Goal: Navigation & Orientation: Find specific page/section

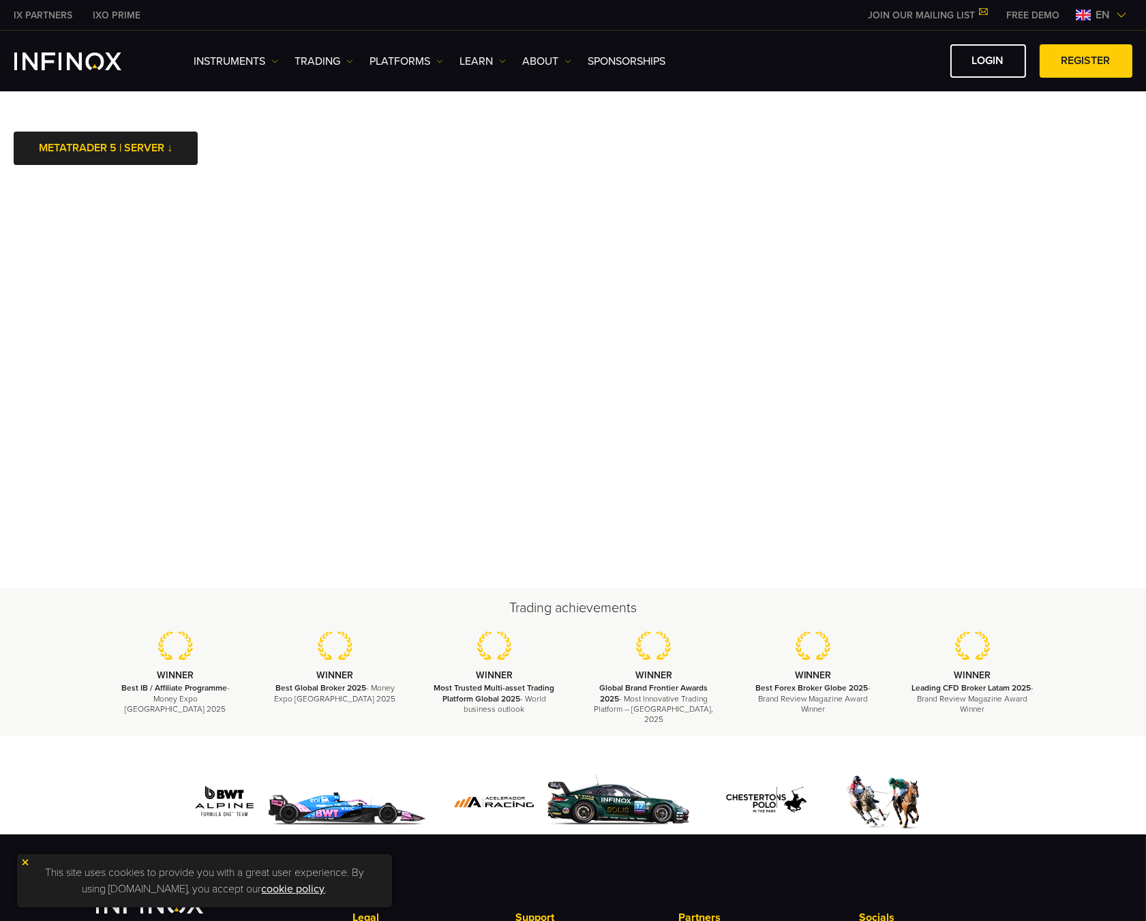
click at [927, 170] on body "IX PARTNERS IXO PRIME JOIN OUR MAILING LIST Never Miss a Trading Opportunity wi…" at bounding box center [573, 599] width 1146 height 1198
click at [918, 173] on body "IX PARTNERS IXO PRIME JOIN OUR MAILING LIST Never Miss a Trading Opportunity wi…" at bounding box center [573, 599] width 1146 height 1198
click at [955, 170] on body "IX PARTNERS IXO PRIME JOIN OUR MAILING LIST Never Miss a Trading Opportunity wi…" at bounding box center [573, 599] width 1146 height 1198
drag, startPoint x: 1093, startPoint y: 663, endPoint x: 1093, endPoint y: 656, distance: 7.5
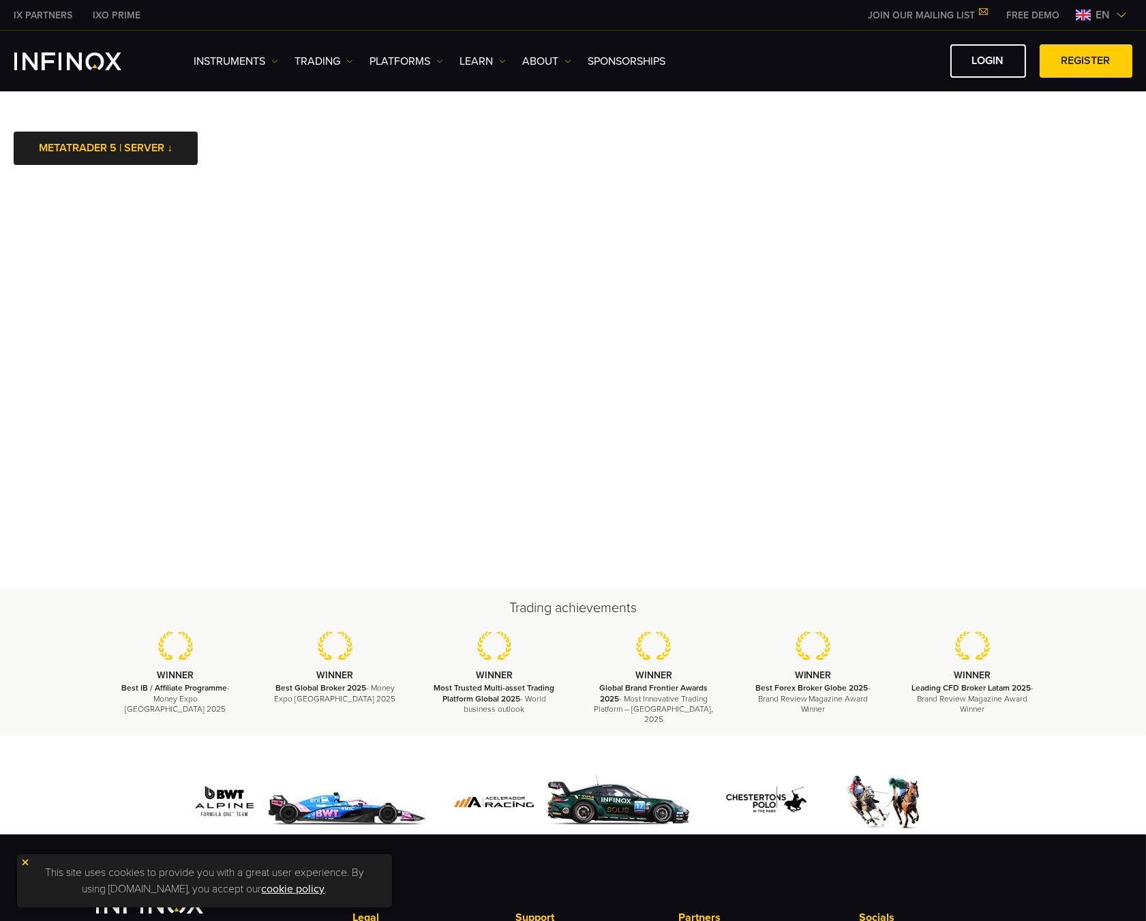
click at [1092, 664] on div "Trading achievements WINNER Best IB / Affiliate Programme - Money Expo Mexico 2…" at bounding box center [573, 662] width 1146 height 148
click at [810, 138] on body "IX PARTNERS IXO PRIME JOIN OUR MAILING LIST Never Miss a Trading Opportunity wi…" at bounding box center [573, 599] width 1146 height 1198
click at [858, 153] on body "IX PARTNERS IXO PRIME JOIN OUR MAILING LIST Never Miss a Trading Opportunity wi…" at bounding box center [573, 599] width 1146 height 1198
click at [1002, 173] on body "IX PARTNERS IXO PRIME JOIN OUR MAILING LIST Never Miss a Trading Opportunity wi…" at bounding box center [573, 599] width 1146 height 1198
click at [955, 146] on body "IX PARTNERS IXO PRIME JOIN OUR MAILING LIST Never Miss a Trading Opportunity wi…" at bounding box center [573, 599] width 1146 height 1198
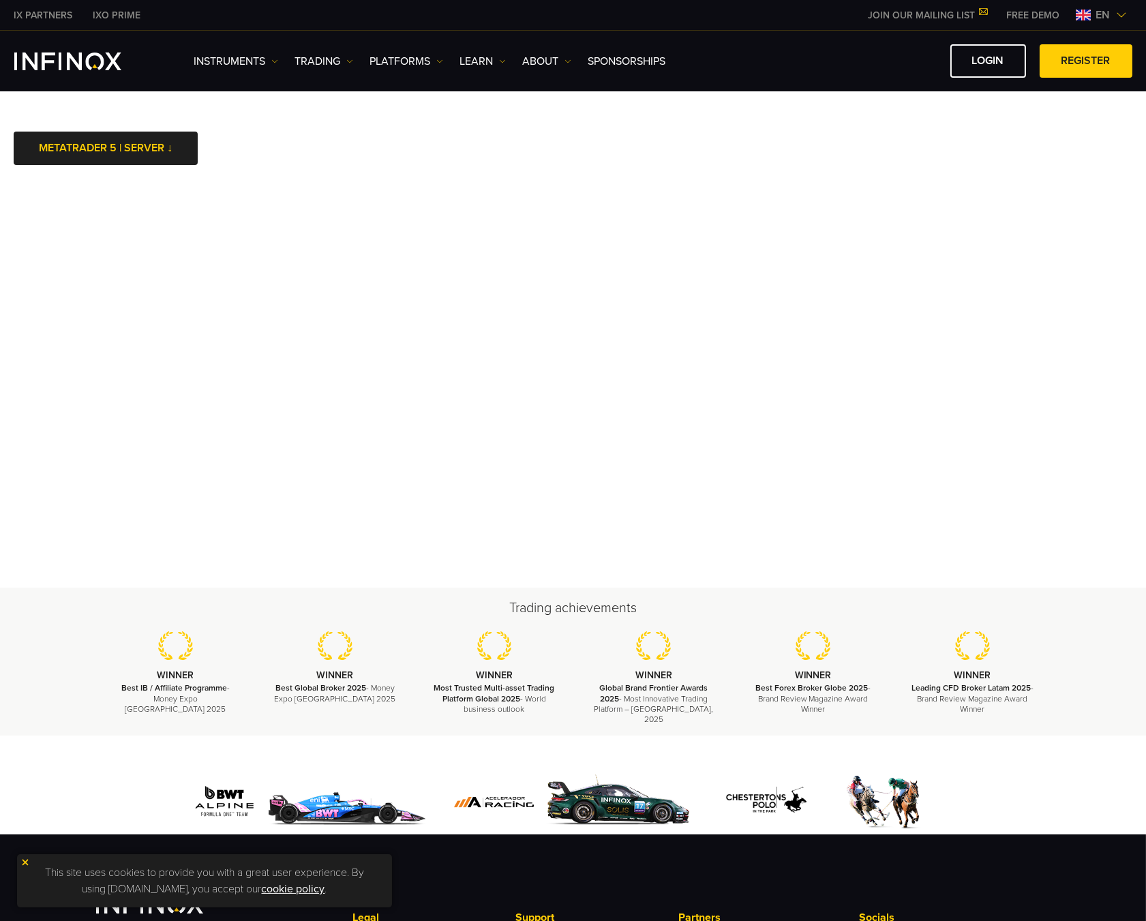
click at [819, 157] on body "IX PARTNERS IXO PRIME JOIN OUR MAILING LIST Never Miss a Trading Opportunity wi…" at bounding box center [573, 599] width 1146 height 1198
click at [1038, 154] on body "IX PARTNERS IXO PRIME JOIN OUR MAILING LIST Never Miss a Trading Opportunity wi…" at bounding box center [573, 599] width 1146 height 1198
click at [1027, 175] on body "IX PARTNERS IXO PRIME JOIN OUR MAILING LIST Never Miss a Trading Opportunity wi…" at bounding box center [573, 599] width 1146 height 1198
click at [969, 172] on body "IX PARTNERS IXO PRIME JOIN OUR MAILING LIST Never Miss a Trading Opportunity wi…" at bounding box center [573, 599] width 1146 height 1198
click at [936, 167] on body "IX PARTNERS IXO PRIME JOIN OUR MAILING LIST Never Miss a Trading Opportunity wi…" at bounding box center [573, 599] width 1146 height 1198
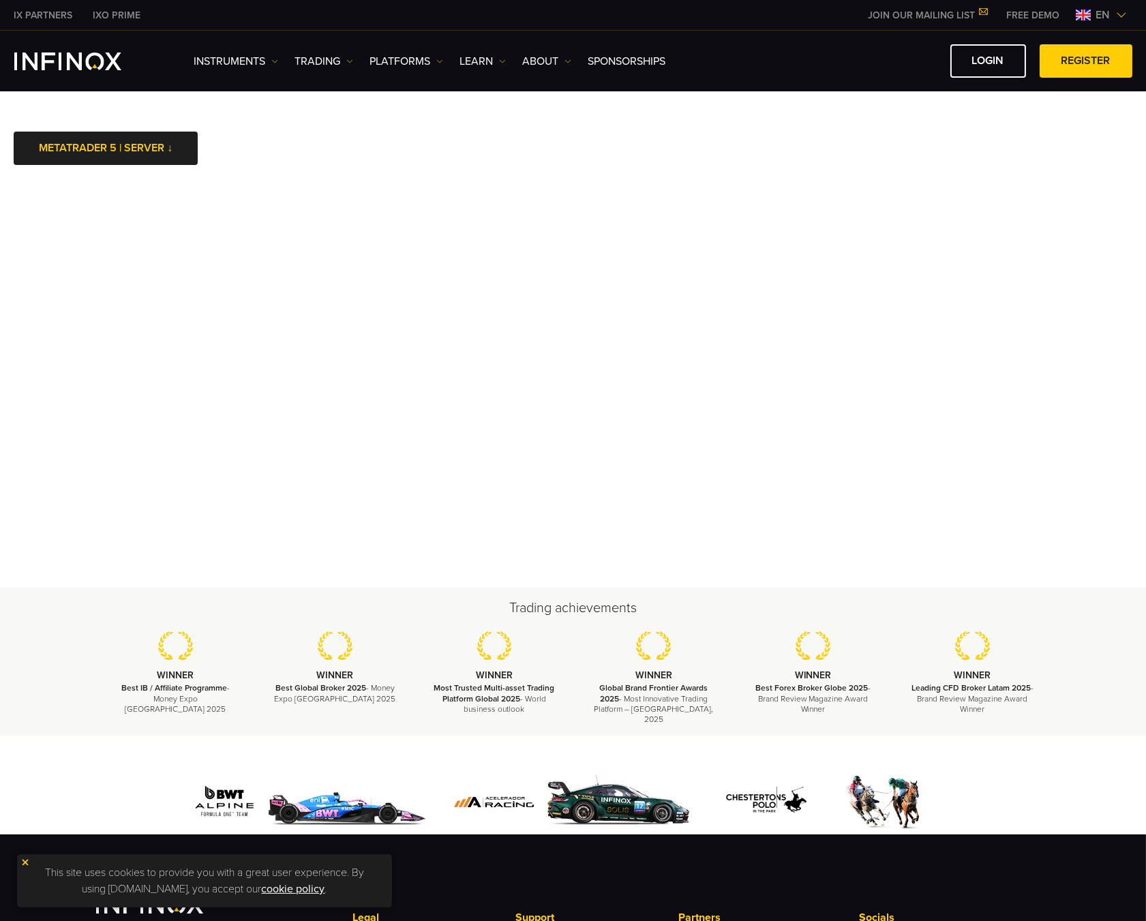
click at [911, 165] on body "IX PARTNERS IXO PRIME JOIN OUR MAILING LIST Never Miss a Trading Opportunity wi…" at bounding box center [573, 599] width 1146 height 1198
click at [899, 162] on body "IX PARTNERS IXO PRIME JOIN OUR MAILING LIST Never Miss a Trading Opportunity wi…" at bounding box center [573, 599] width 1146 height 1198
click at [880, 153] on body "IX PARTNERS IXO PRIME JOIN OUR MAILING LIST Never Miss a Trading Opportunity wi…" at bounding box center [573, 599] width 1146 height 1198
click at [891, 171] on body "IX PARTNERS IXO PRIME JOIN OUR MAILING LIST Never Miss a Trading Opportunity wi…" at bounding box center [573, 599] width 1146 height 1198
click at [933, 162] on body "IX PARTNERS IXO PRIME JOIN OUR MAILING LIST Never Miss a Trading Opportunity wi…" at bounding box center [573, 599] width 1146 height 1198
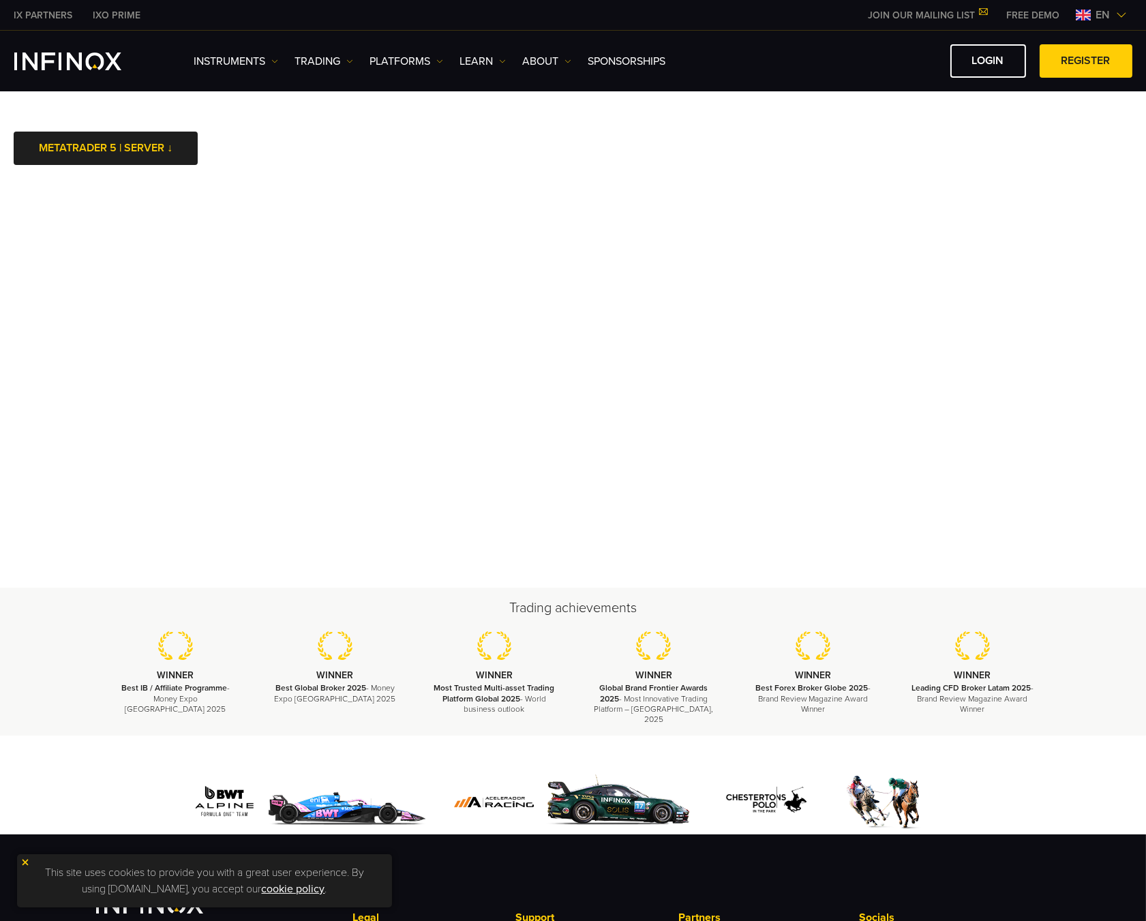
click at [324, 108] on body "IX PARTNERS IXO PRIME JOIN OUR MAILING LIST Never Miss a Trading Opportunity wi…" at bounding box center [573, 599] width 1146 height 1198
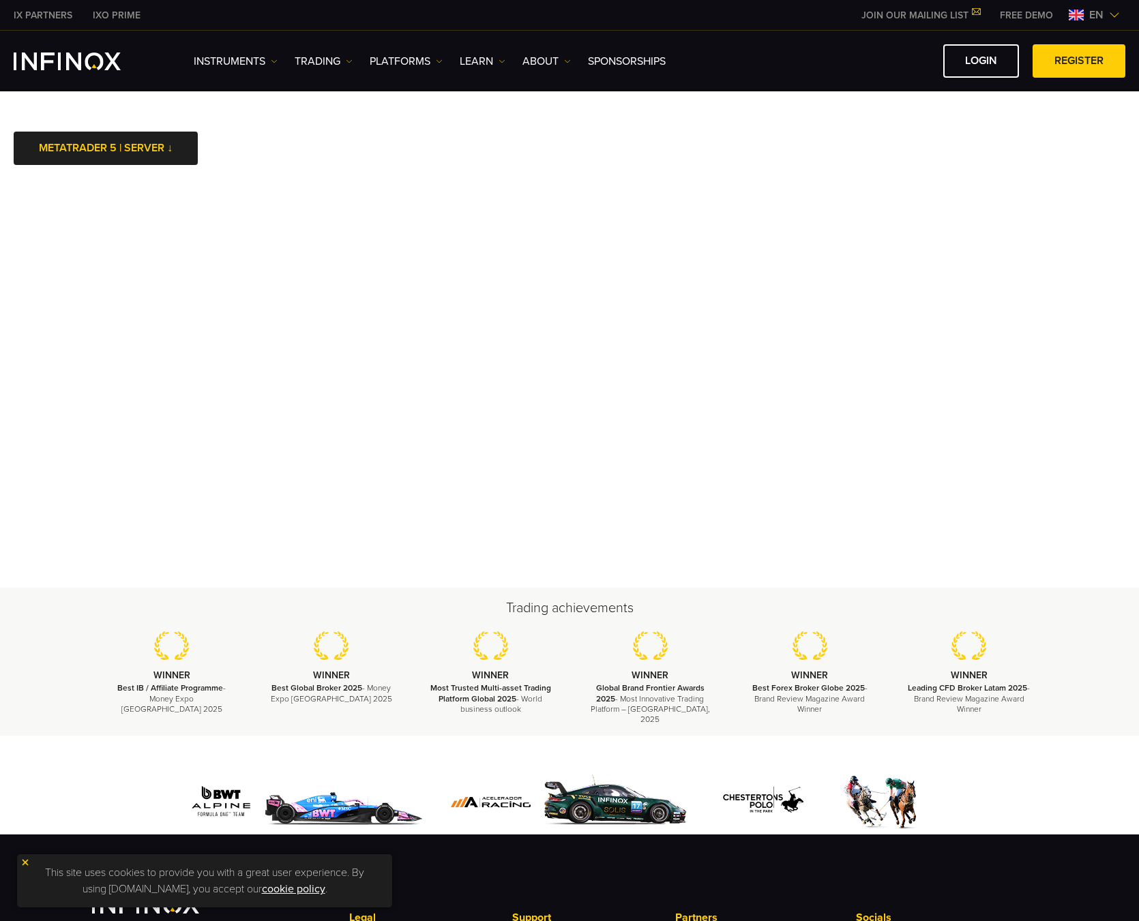
click at [76, 766] on div at bounding box center [569, 785] width 1139 height 99
click at [978, 151] on body "IX PARTNERS IXO PRIME JOIN OUR MAILING LIST Never Miss a Trading Opportunity wi…" at bounding box center [569, 599] width 1139 height 1198
click at [977, 150] on body "IX PARTNERS IXO PRIME JOIN OUR MAILING LIST Never Miss a Trading Opportunity wi…" at bounding box center [569, 599] width 1139 height 1198
click at [976, 150] on body "IX PARTNERS IXO PRIME JOIN OUR MAILING LIST Never Miss a Trading Opportunity wi…" at bounding box center [569, 599] width 1139 height 1198
click at [864, 128] on body "IX PARTNERS IXO PRIME JOIN OUR MAILING LIST Never Miss a Trading Opportunity wi…" at bounding box center [569, 599] width 1139 height 1198
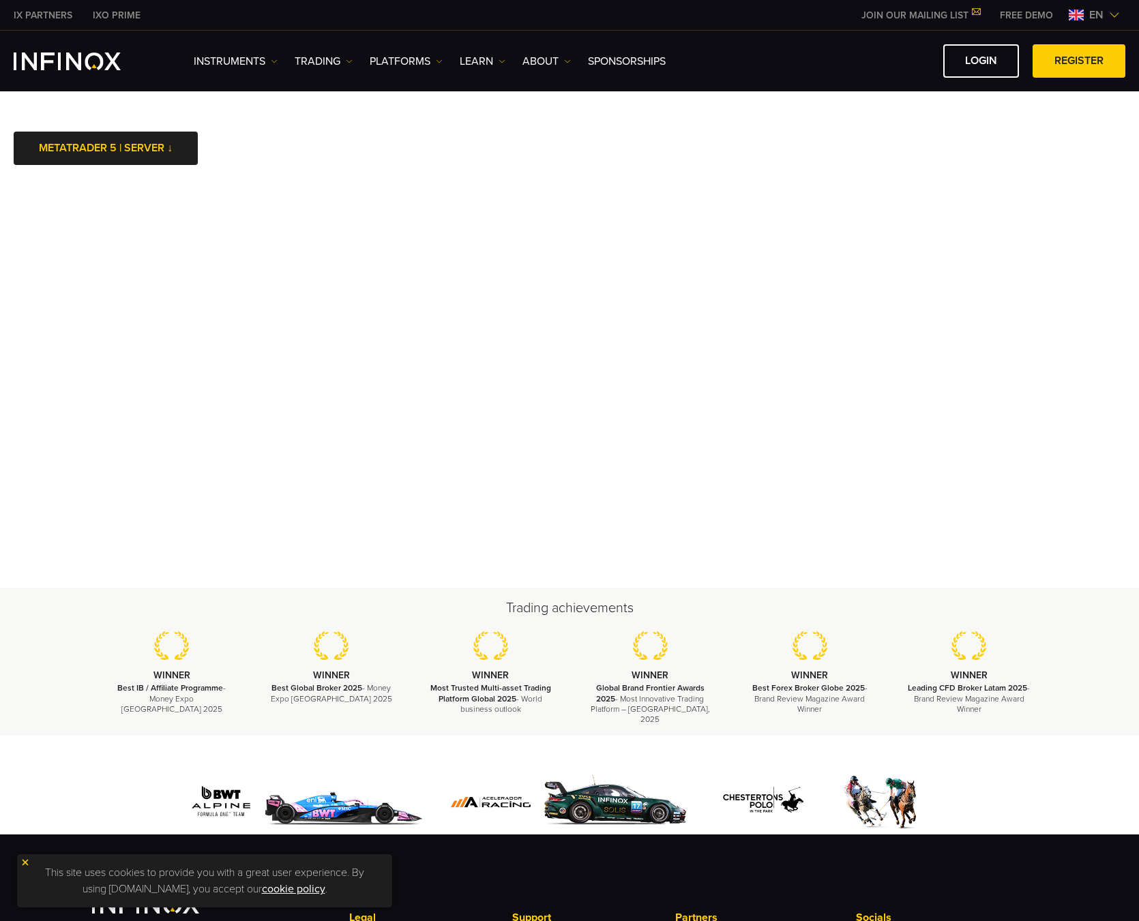
click at [814, 144] on body "IX PARTNERS IXO PRIME JOIN OUR MAILING LIST Never Miss a Trading Opportunity wi…" at bounding box center [569, 599] width 1139 height 1198
drag, startPoint x: 580, startPoint y: 167, endPoint x: 566, endPoint y: 179, distance: 18.9
click at [580, 168] on body "IX PARTNERS IXO PRIME JOIN OUR MAILING LIST Never Miss a Trading Opportunity wi…" at bounding box center [569, 599] width 1139 height 1198
click at [962, 170] on body "IX PARTNERS IXO PRIME JOIN OUR MAILING LIST Never Miss a Trading Opportunity wi…" at bounding box center [569, 599] width 1139 height 1198
click at [882, 151] on body "IX PARTNERS IXO PRIME JOIN OUR MAILING LIST Never Miss a Trading Opportunity wi…" at bounding box center [569, 599] width 1139 height 1198
